Goal: Information Seeking & Learning: Learn about a topic

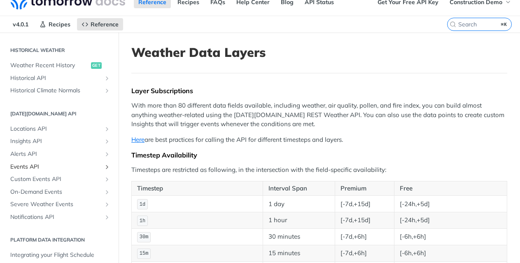
scroll to position [11, 0]
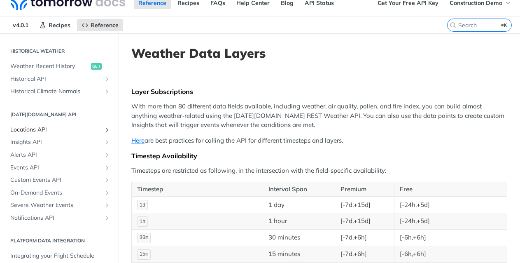
click at [52, 127] on span "Locations API" at bounding box center [55, 130] width 91 height 8
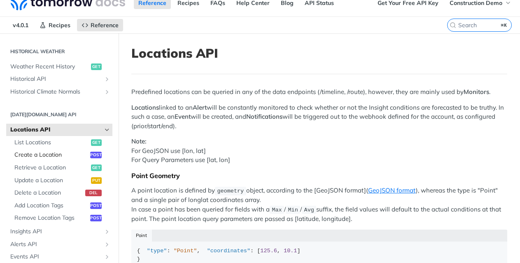
scroll to position [374, 0]
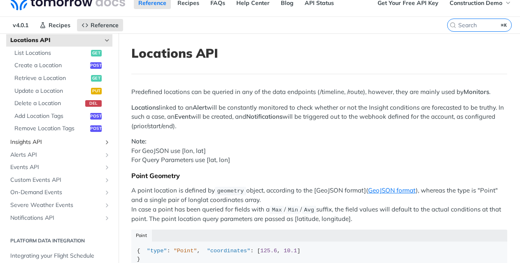
click at [56, 138] on span "Insights API" at bounding box center [55, 142] width 91 height 8
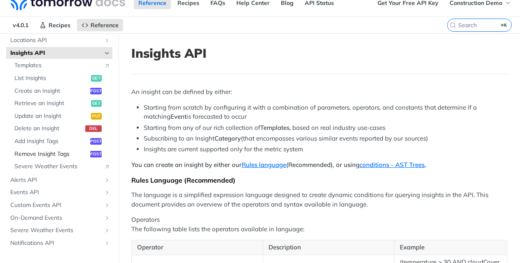
scroll to position [399, 0]
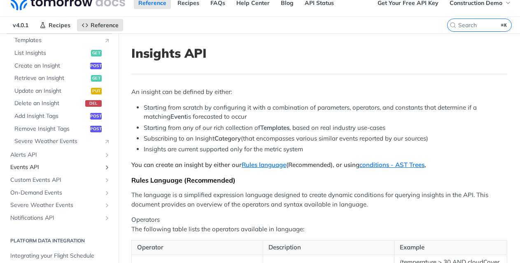
click at [52, 162] on link "Events API" at bounding box center [59, 167] width 106 height 12
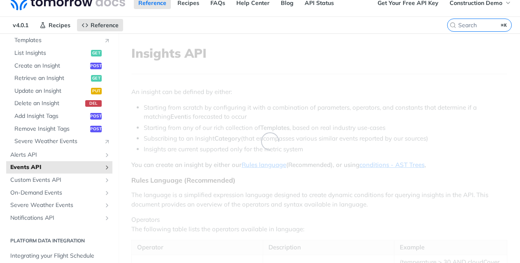
scroll to position [284, 0]
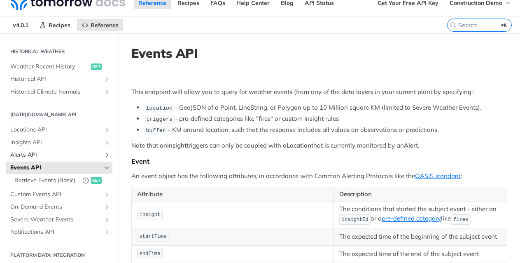
click at [54, 154] on span "Alerts API" at bounding box center [55, 155] width 91 height 8
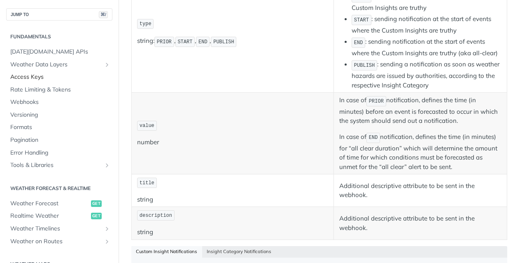
click at [59, 74] on span "Access Keys" at bounding box center [60, 77] width 100 height 8
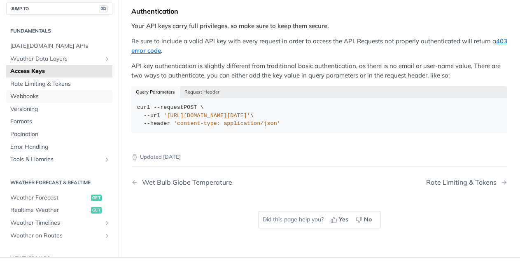
scroll to position [153, 0]
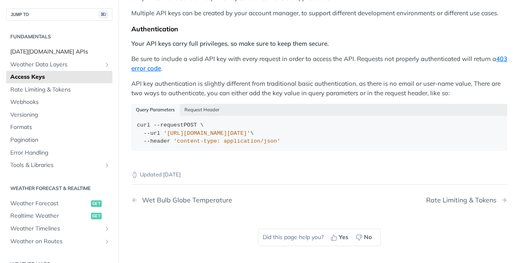
click at [60, 46] on link "[DATE][DOMAIN_NAME] APIs" at bounding box center [59, 52] width 106 height 12
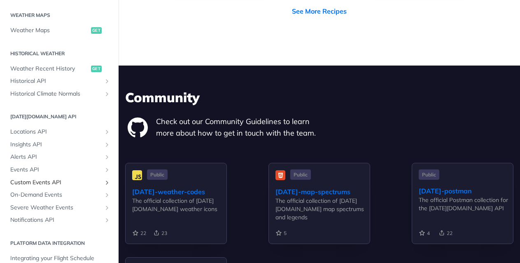
scroll to position [248, 0]
click at [67, 224] on span "Notifications API" at bounding box center [55, 221] width 91 height 8
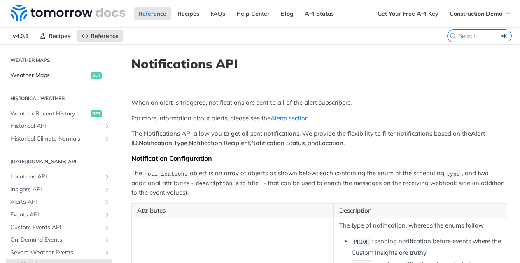
click at [89, 75] on link "Weather Maps get" at bounding box center [59, 75] width 106 height 12
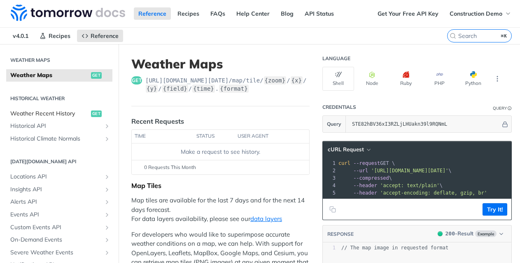
click at [74, 118] on link "Weather Recent History get" at bounding box center [59, 114] width 106 height 12
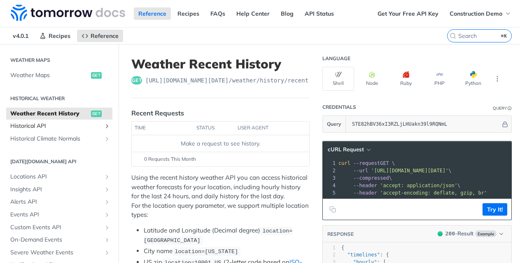
click at [74, 128] on span "Historical API" at bounding box center [55, 126] width 91 height 8
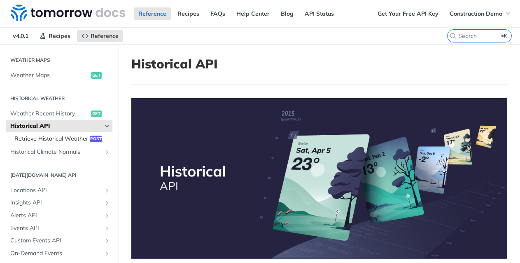
click at [74, 137] on span "Retrieve Historical Weather" at bounding box center [51, 139] width 74 height 8
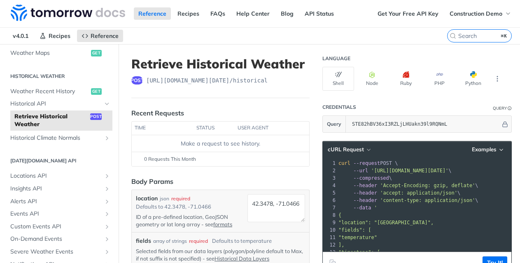
scroll to position [274, 0]
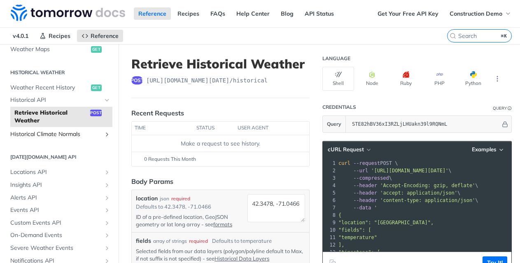
click at [73, 137] on span "Historical Climate Normals" at bounding box center [55, 134] width 91 height 8
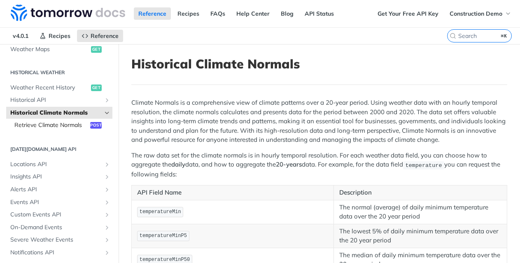
click at [77, 127] on span "Retrieve Climate Normals" at bounding box center [51, 125] width 74 height 8
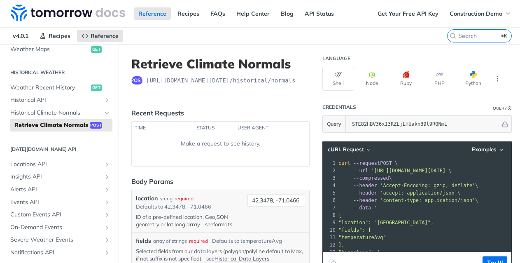
click at [81, 146] on h2 "[DATE][DOMAIN_NAME] API" at bounding box center [59, 148] width 106 height 7
click at [81, 157] on section "[DATE][DOMAIN_NAME] API Locations API List Locations get Create a Location post…" at bounding box center [59, 200] width 106 height 118
click at [81, 170] on ul "Locations API List Locations get Create a Location post Retrieve a Location get…" at bounding box center [59, 208] width 106 height 101
click at [82, 167] on span "Locations API" at bounding box center [55, 164] width 91 height 8
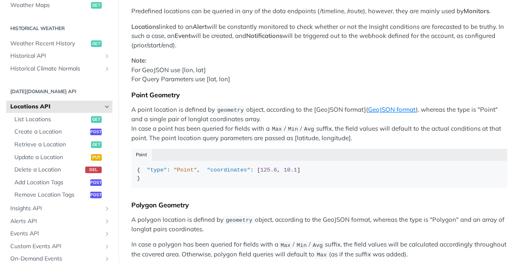
scroll to position [103, 0]
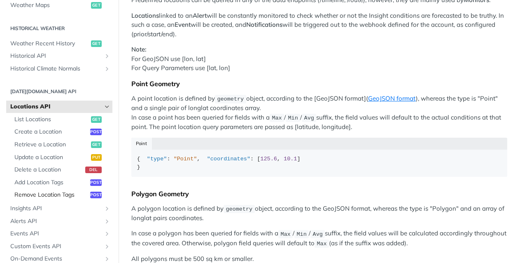
click at [72, 195] on span "Remove Location Tags" at bounding box center [51, 195] width 74 height 8
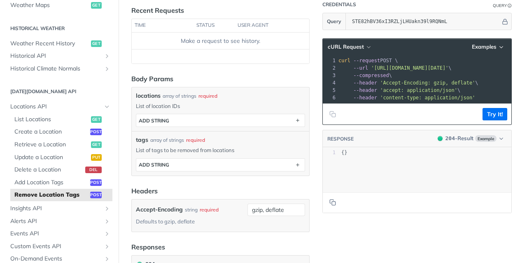
scroll to position [212, 0]
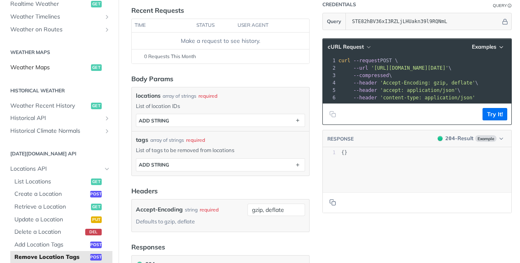
click at [70, 69] on span "Weather Maps" at bounding box center [49, 67] width 79 height 8
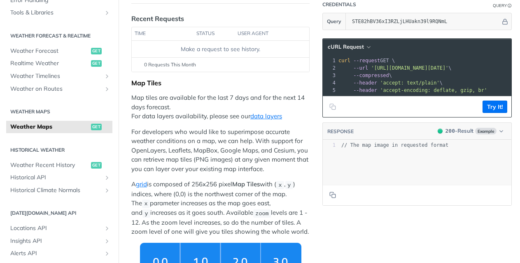
scroll to position [136, 0]
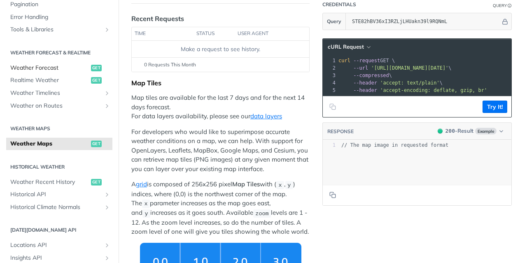
click at [80, 67] on span "Weather Forecast" at bounding box center [49, 68] width 79 height 8
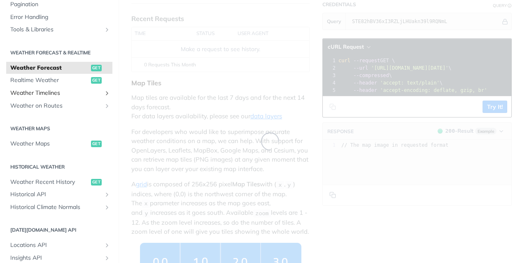
click at [80, 87] on link "Weather Timelines" at bounding box center [59, 93] width 106 height 12
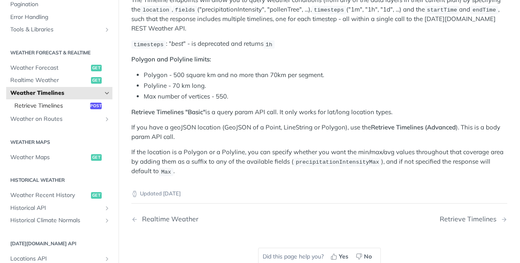
click at [80, 103] on span "Retrieve Timelines" at bounding box center [51, 106] width 74 height 8
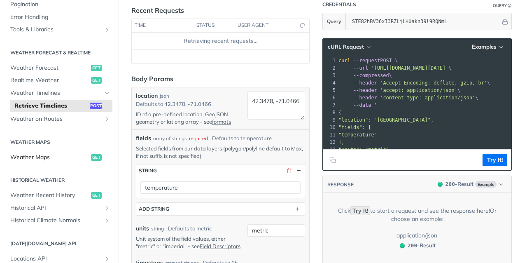
scroll to position [60, 0]
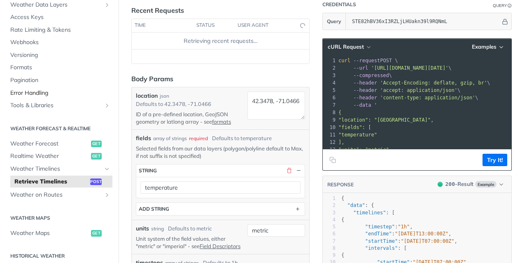
click at [76, 87] on link "Error Handling" at bounding box center [59, 93] width 106 height 12
